Goal: Information Seeking & Learning: Learn about a topic

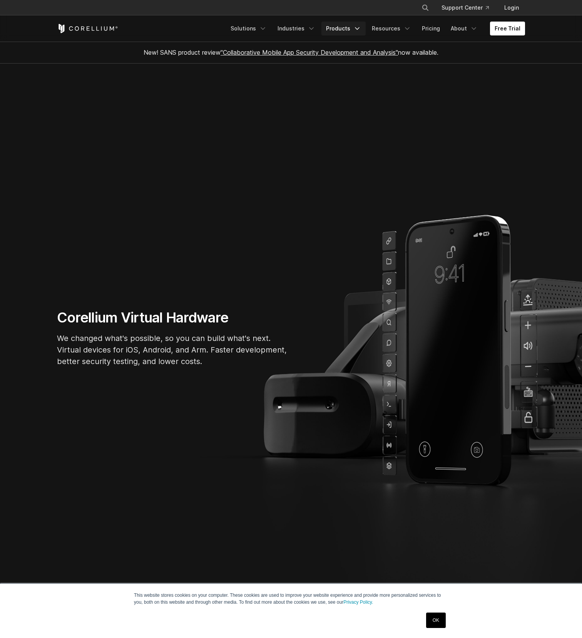
click at [342, 31] on link "Products" at bounding box center [344, 29] width 44 height 14
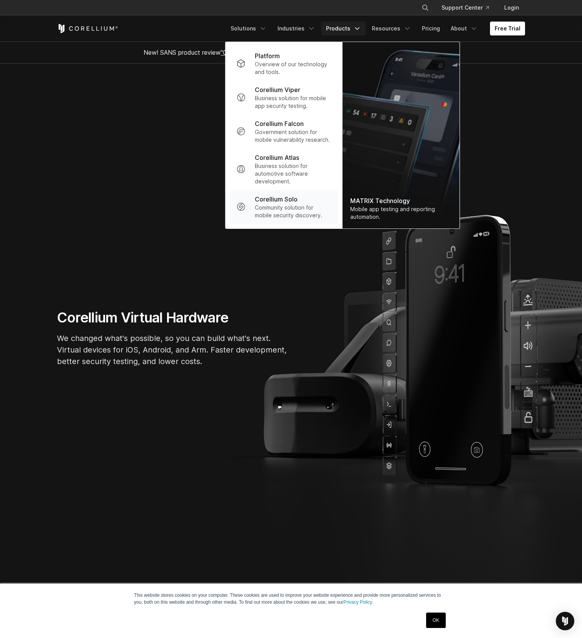
click at [272, 200] on p "Corellium Solo" at bounding box center [276, 199] width 43 height 9
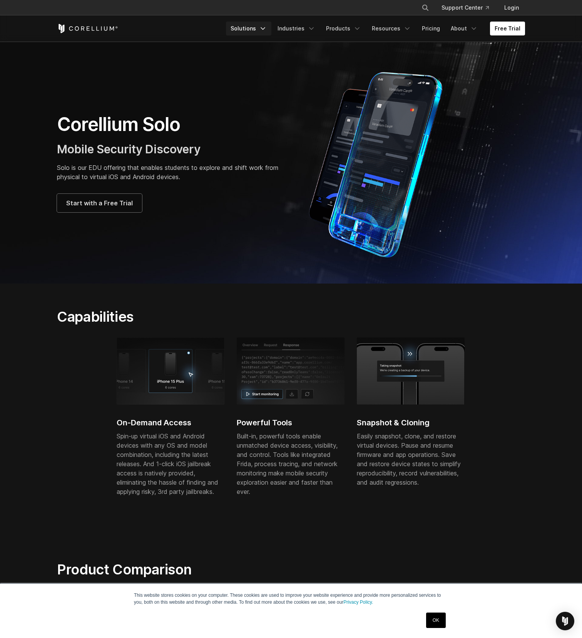
click at [255, 28] on link "Solutions" at bounding box center [248, 29] width 45 height 14
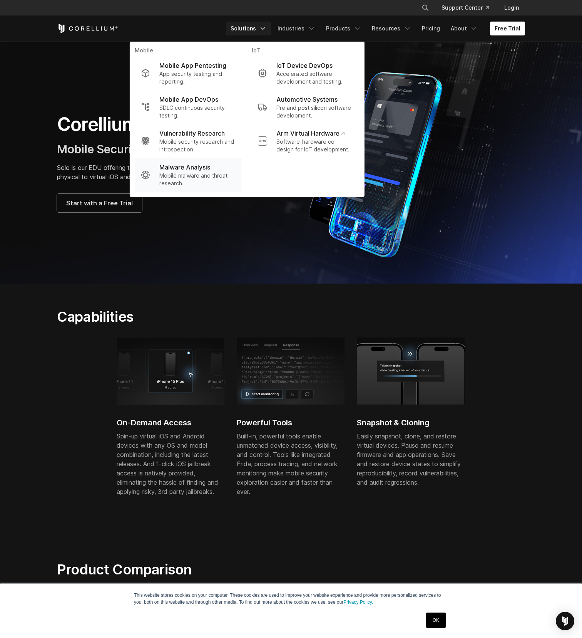
click at [203, 172] on p "Mobile malware and threat research." at bounding box center [197, 179] width 77 height 15
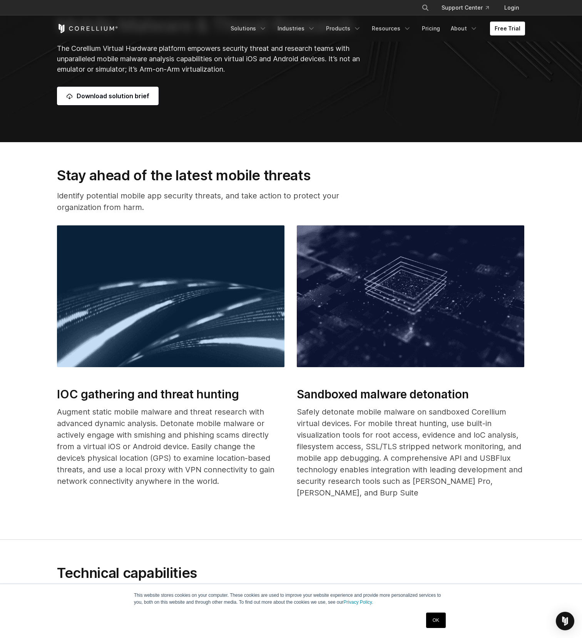
scroll to position [378, 0]
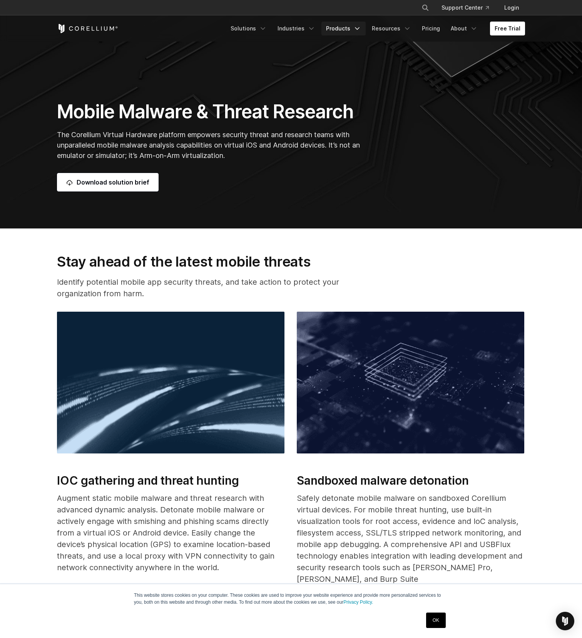
click at [341, 33] on link "Products" at bounding box center [344, 29] width 44 height 14
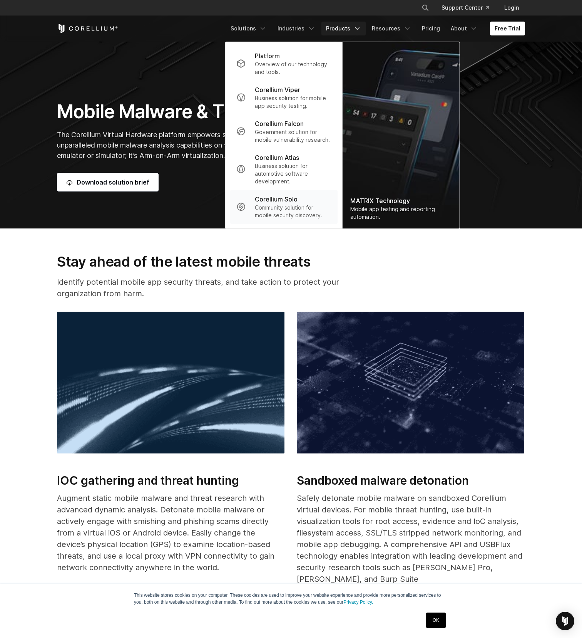
click at [276, 210] on p "Community solution for mobile security discovery." at bounding box center [293, 211] width 77 height 15
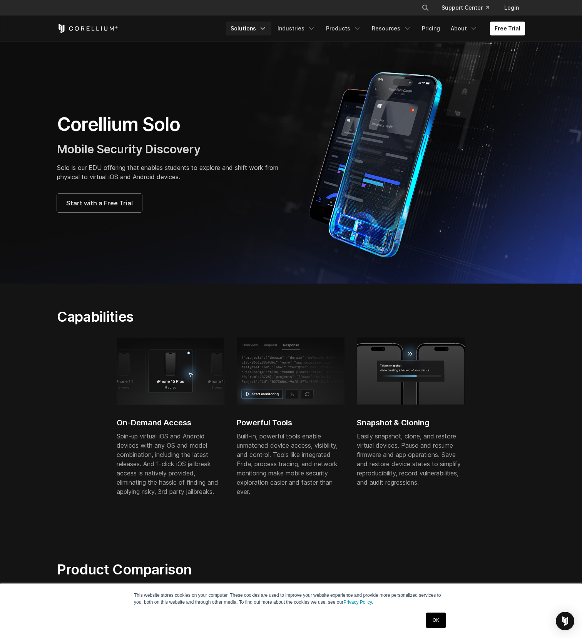
click at [263, 30] on link "Solutions" at bounding box center [248, 29] width 45 height 14
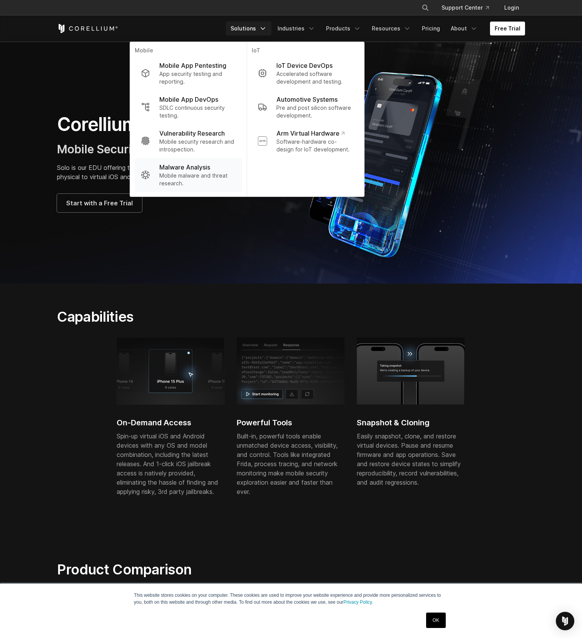
click at [202, 167] on p "Malware Analysis" at bounding box center [184, 167] width 51 height 9
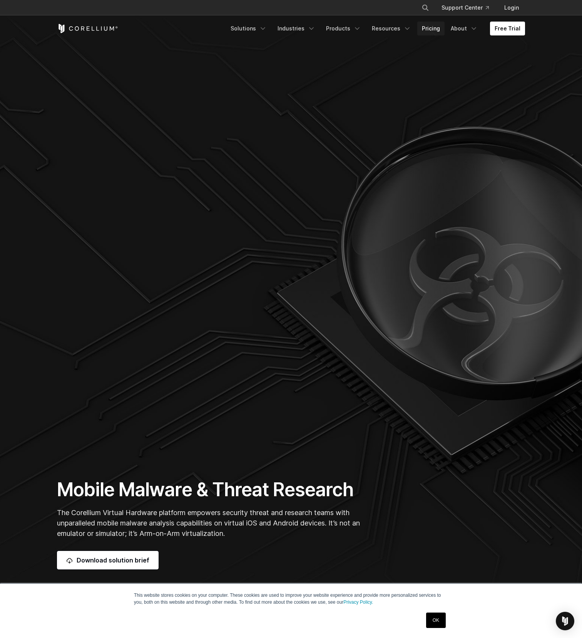
click at [436, 25] on link "Pricing" at bounding box center [431, 29] width 27 height 14
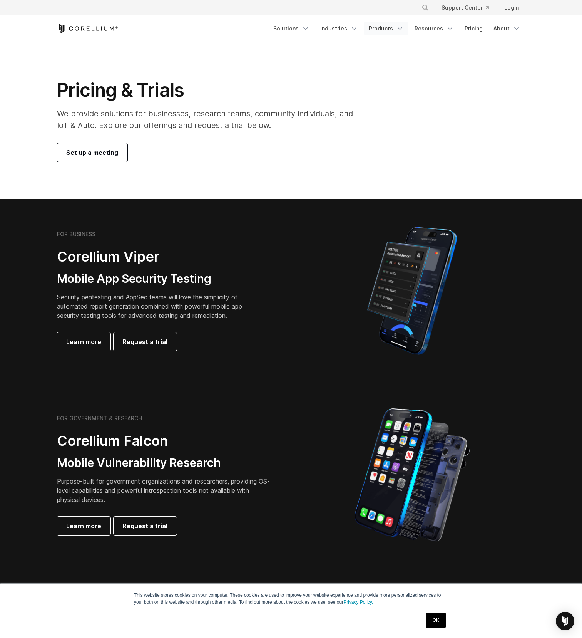
click at [390, 29] on link "Products" at bounding box center [386, 29] width 44 height 14
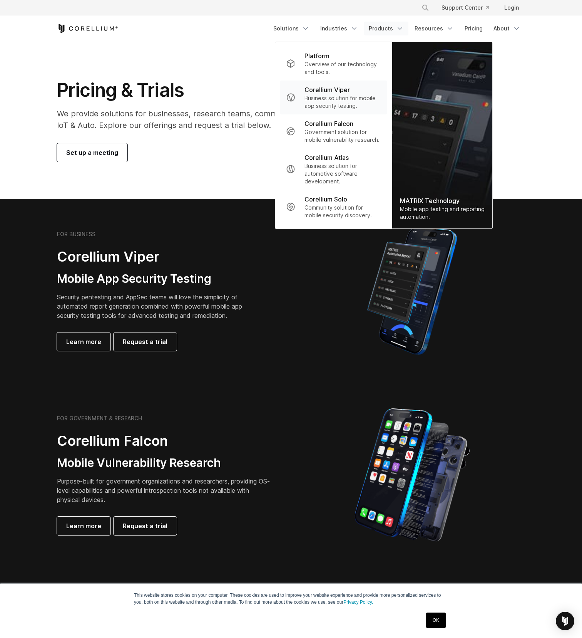
click at [330, 105] on p "Business solution for mobile app security testing." at bounding box center [343, 101] width 77 height 15
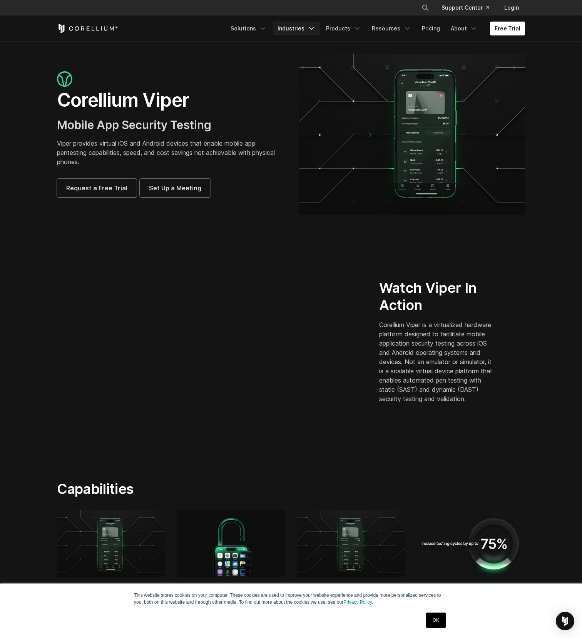
click at [295, 26] on link "Industries" at bounding box center [296, 29] width 47 height 14
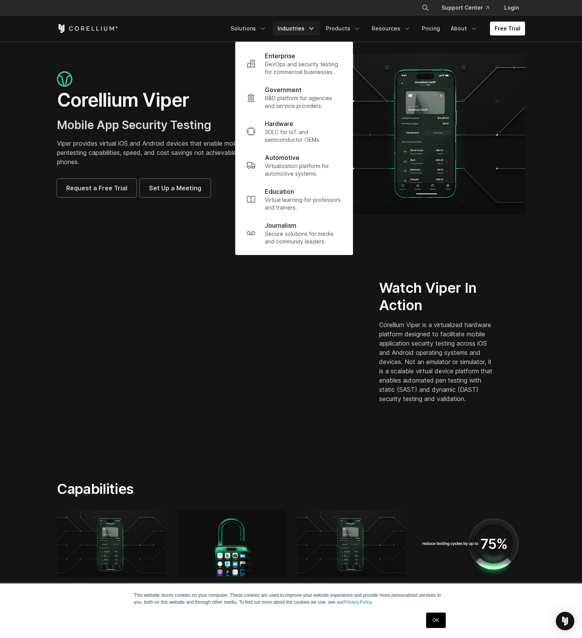
click at [221, 67] on div "Corellium Viper Mobile App Security Testing Viper provides virtual iOS and Andr…" at bounding box center [291, 134] width 484 height 161
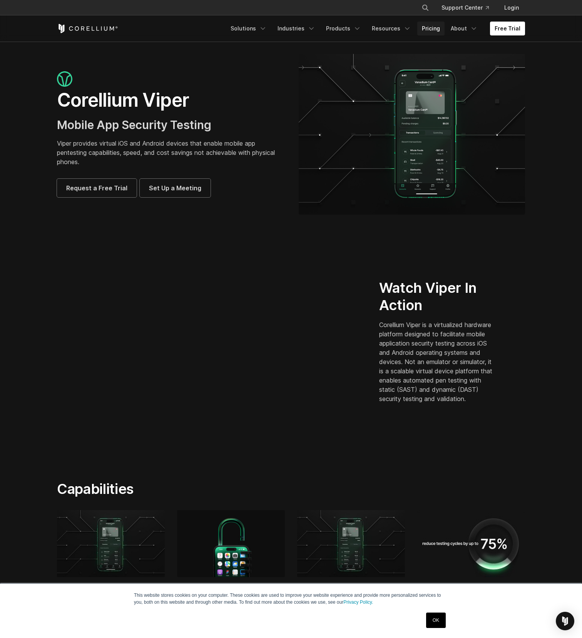
click at [434, 30] on link "Pricing" at bounding box center [431, 29] width 27 height 14
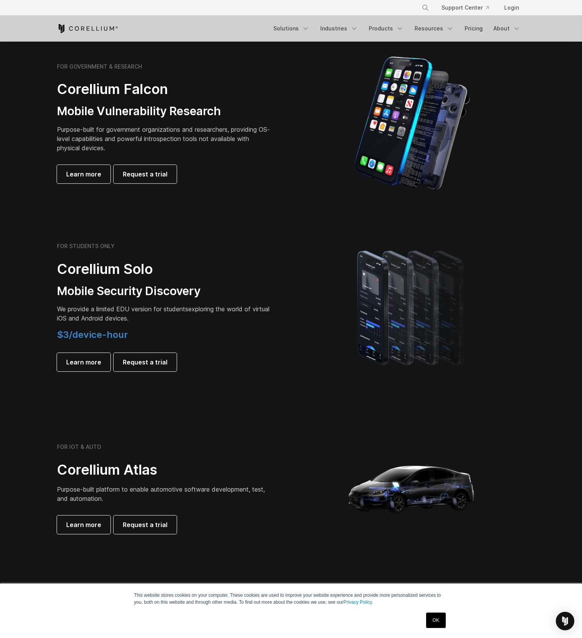
scroll to position [350, 0]
